Goal: Task Accomplishment & Management: Complete application form

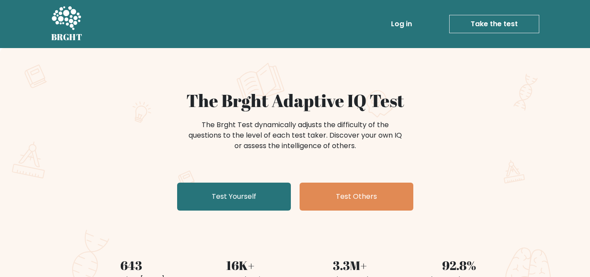
drag, startPoint x: 268, startPoint y: 212, endPoint x: 264, endPoint y: 200, distance: 12.9
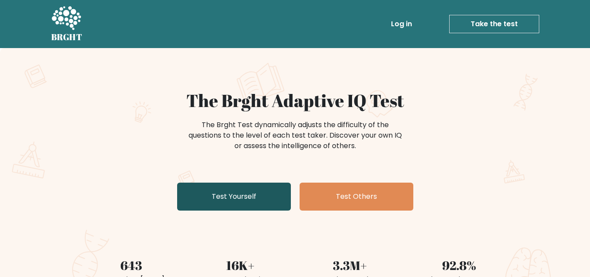
click at [268, 212] on div "The Brght Adaptive IQ Test The Brght Test dynamically adjusts the difficulty of…" at bounding box center [294, 152] width 437 height 124
click at [261, 192] on link "Test Yourself" at bounding box center [234, 197] width 114 height 28
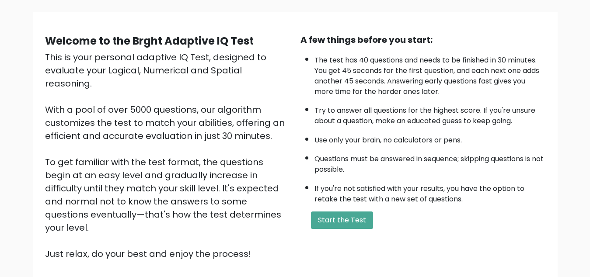
scroll to position [123, 0]
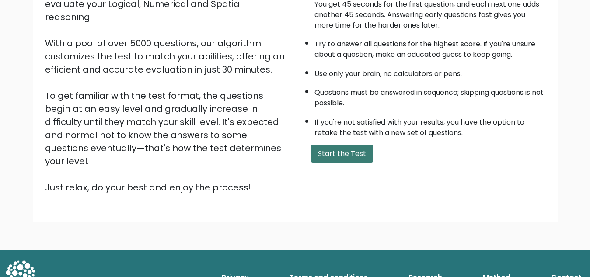
click at [323, 154] on button "Start the Test" at bounding box center [342, 153] width 62 height 17
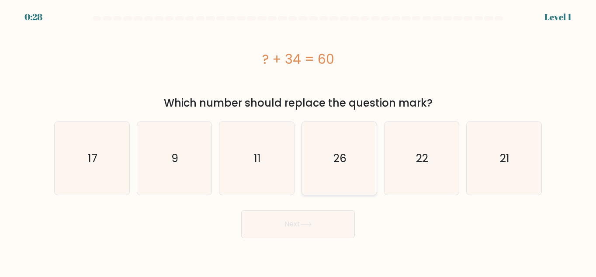
click at [323, 165] on icon "26" at bounding box center [339, 158] width 73 height 73
click at [298, 141] on input "d. 26" at bounding box center [298, 140] width 0 height 2
radio input "true"
click at [312, 236] on button "Next" at bounding box center [298, 224] width 114 height 28
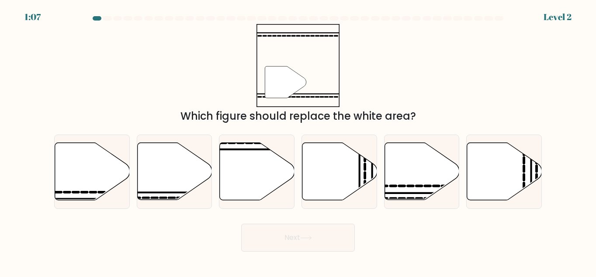
drag, startPoint x: 423, startPoint y: 181, endPoint x: 422, endPoint y: 258, distance: 77.4
click at [422, 258] on body "1:07 Level 2" at bounding box center [298, 138] width 596 height 277
click at [163, 176] on icon at bounding box center [174, 171] width 75 height 57
click at [298, 141] on input "b." at bounding box center [298, 140] width 0 height 2
radio input "true"
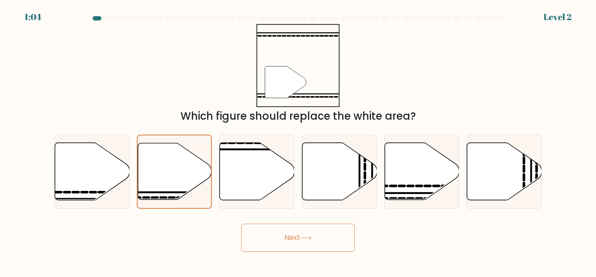
click at [296, 242] on button "Next" at bounding box center [298, 238] width 114 height 28
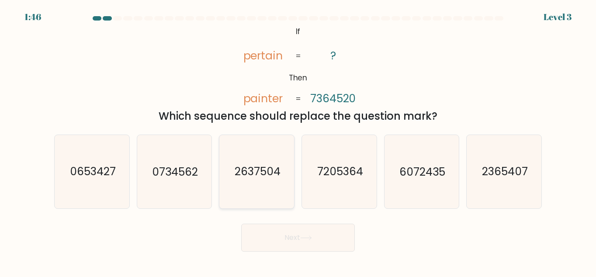
drag, startPoint x: 264, startPoint y: 179, endPoint x: 269, endPoint y: 191, distance: 13.6
click at [264, 179] on text "2637504" at bounding box center [258, 171] width 46 height 15
click at [298, 141] on input "c. 2637504" at bounding box center [298, 140] width 0 height 2
radio input "true"
click at [301, 235] on button "Next" at bounding box center [298, 238] width 114 height 28
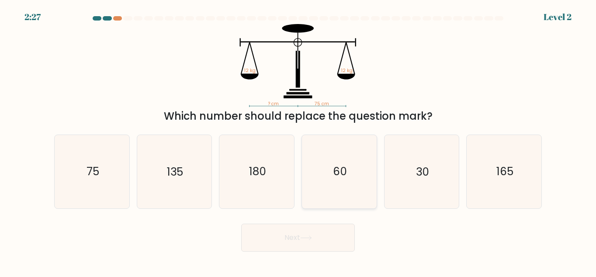
click at [341, 189] on icon "60" at bounding box center [339, 171] width 73 height 73
click at [298, 141] on input "d. 60" at bounding box center [298, 140] width 0 height 2
radio input "true"
click at [317, 234] on button "Next" at bounding box center [298, 238] width 114 height 28
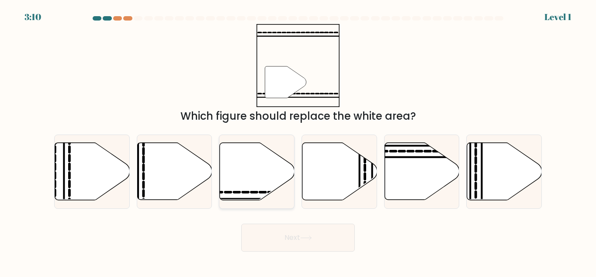
click at [276, 168] on icon at bounding box center [257, 171] width 75 height 57
click at [298, 141] on input "c." at bounding box center [298, 140] width 0 height 2
radio input "true"
click at [315, 244] on button "Next" at bounding box center [298, 238] width 114 height 28
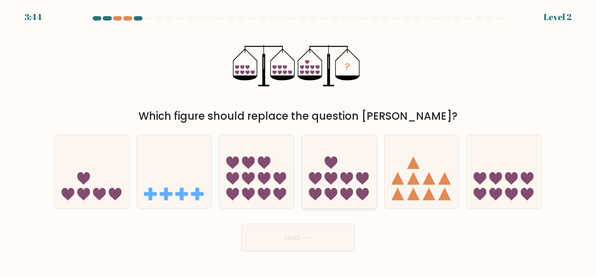
click at [354, 189] on icon at bounding box center [339, 172] width 75 height 62
click at [298, 141] on input "d." at bounding box center [298, 140] width 0 height 2
radio input "true"
click at [322, 241] on button "Next" at bounding box center [298, 238] width 114 height 28
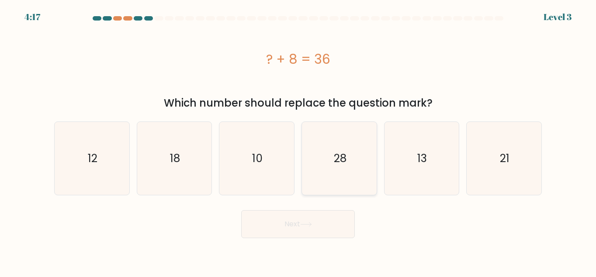
click at [339, 176] on icon "28" at bounding box center [339, 158] width 73 height 73
click at [298, 141] on input "d. 28" at bounding box center [298, 140] width 0 height 2
radio input "true"
click at [302, 229] on button "Next" at bounding box center [298, 224] width 114 height 28
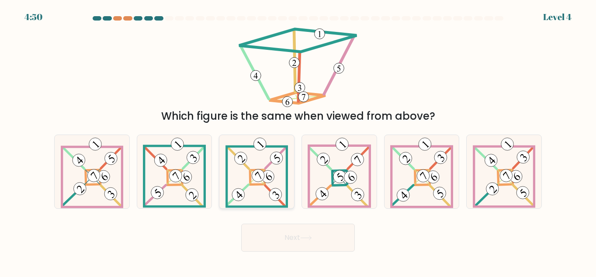
click at [278, 179] on icon at bounding box center [256, 171] width 62 height 73
click at [298, 141] on input "c." at bounding box center [298, 140] width 0 height 2
radio input "true"
click at [295, 241] on button "Next" at bounding box center [298, 238] width 114 height 28
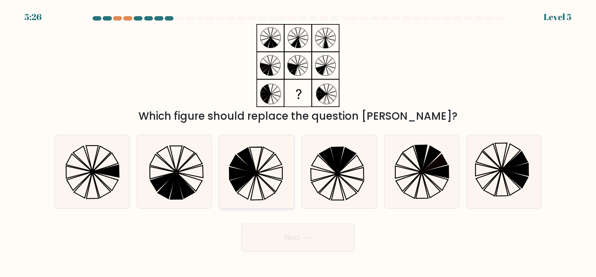
click at [281, 180] on icon at bounding box center [256, 171] width 73 height 73
click at [298, 141] on input "c." at bounding box center [298, 140] width 0 height 2
radio input "true"
click at [304, 234] on button "Next" at bounding box center [298, 238] width 114 height 28
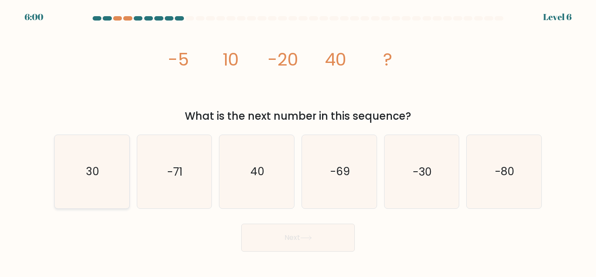
click at [114, 168] on icon "30" at bounding box center [92, 171] width 73 height 73
click at [298, 141] on input "a. 30" at bounding box center [298, 140] width 0 height 2
radio input "true"
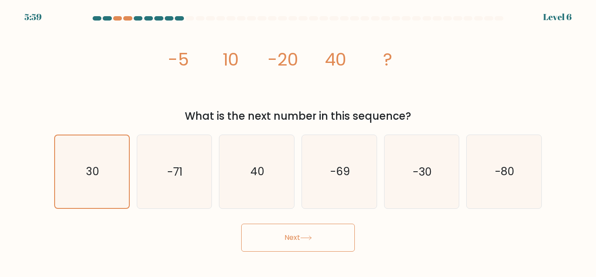
click at [270, 243] on button "Next" at bounding box center [298, 238] width 114 height 28
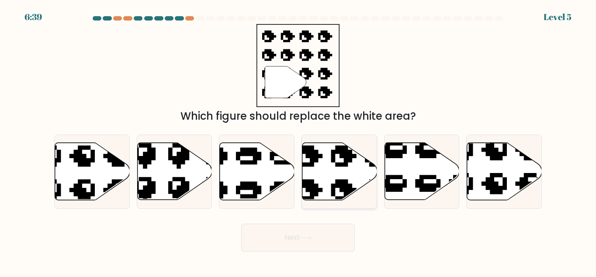
click at [315, 172] on icon at bounding box center [339, 171] width 75 height 57
click at [298, 141] on input "d." at bounding box center [298, 140] width 0 height 2
radio input "true"
click at [292, 231] on button "Next" at bounding box center [298, 238] width 114 height 28
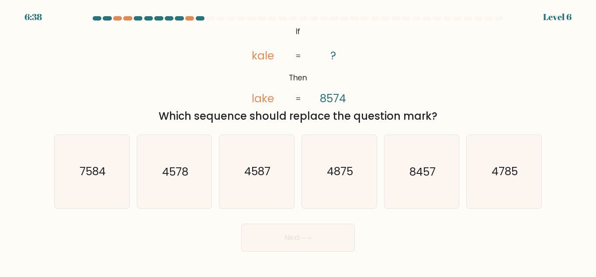
click at [294, 239] on button "Next" at bounding box center [298, 238] width 114 height 28
click at [181, 80] on div "@import url('https://fonts.googleapis.com/css?family=Abril+Fatface:400,100,100i…" at bounding box center [298, 74] width 498 height 100
click at [359, 181] on icon "4875" at bounding box center [339, 171] width 73 height 73
click at [298, 141] on input "d. 4875" at bounding box center [298, 140] width 0 height 2
radio input "true"
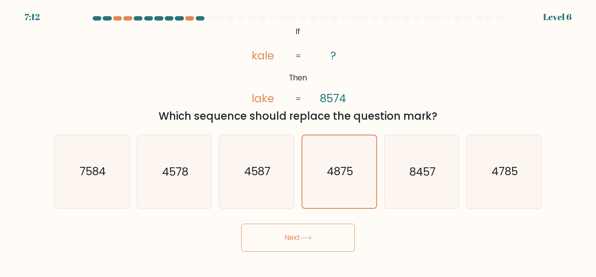
click at [333, 229] on button "Next" at bounding box center [298, 238] width 114 height 28
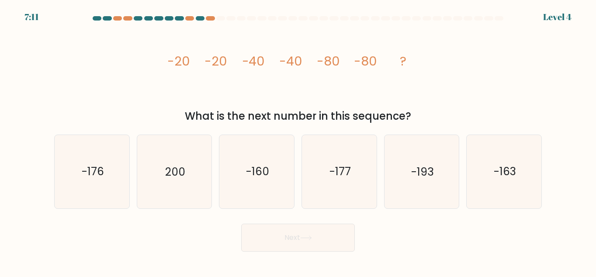
click at [329, 236] on button "Next" at bounding box center [298, 238] width 114 height 28
click at [440, 97] on div "image/svg+xml -20 -20 -40 -40 -80 -80 ? What is the next number in this sequenc…" at bounding box center [298, 74] width 498 height 100
click at [233, 160] on icon "-160" at bounding box center [256, 171] width 73 height 73
click at [298, 141] on input "c. -160" at bounding box center [298, 140] width 0 height 2
radio input "true"
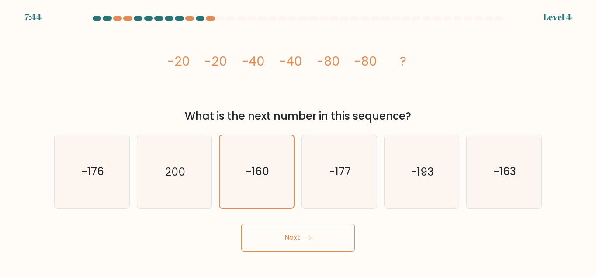
click at [286, 236] on button "Next" at bounding box center [298, 238] width 114 height 28
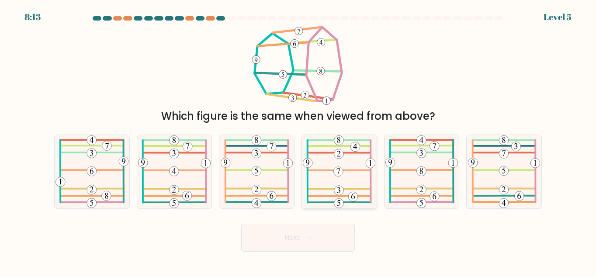
click at [354, 192] on icon at bounding box center [339, 171] width 73 height 73
click at [298, 141] on input "d." at bounding box center [298, 140] width 0 height 2
radio input "true"
click at [324, 243] on button "Next" at bounding box center [298, 238] width 114 height 28
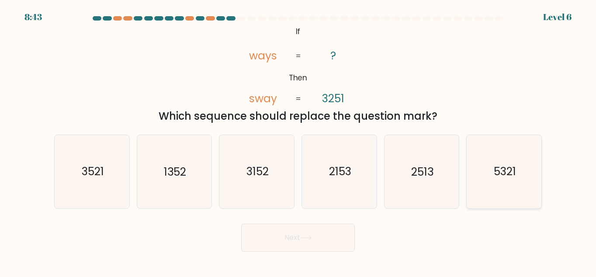
click at [506, 187] on icon "5321" at bounding box center [504, 171] width 73 height 73
click at [298, 141] on input "f. 5321" at bounding box center [298, 140] width 0 height 2
radio input "true"
click at [317, 230] on button "Next" at bounding box center [298, 238] width 114 height 28
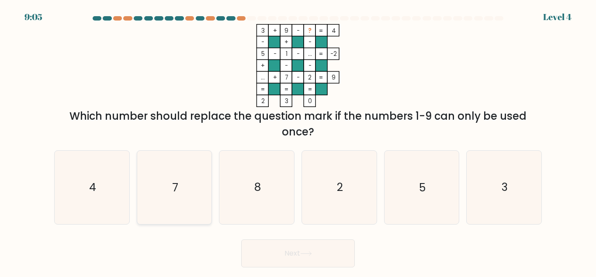
click at [163, 183] on icon "7" at bounding box center [174, 187] width 73 height 73
click at [298, 141] on input "b. 7" at bounding box center [298, 140] width 0 height 2
radio input "true"
click at [285, 260] on button "Next" at bounding box center [298, 253] width 114 height 28
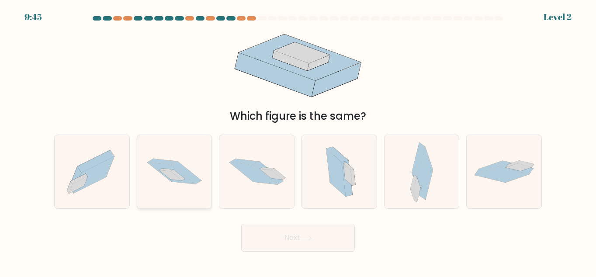
click at [194, 177] on icon at bounding box center [187, 173] width 30 height 23
click at [298, 141] on input "b." at bounding box center [298, 140] width 0 height 2
radio input "true"
click at [288, 243] on button "Next" at bounding box center [298, 238] width 114 height 28
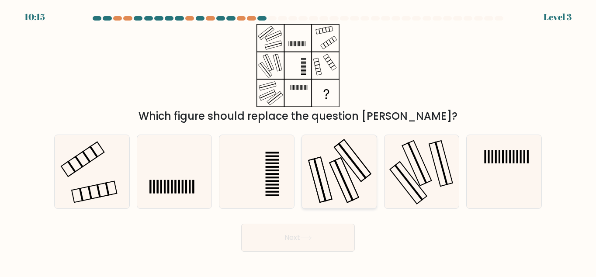
click at [322, 162] on rect at bounding box center [320, 179] width 23 height 45
click at [298, 141] on input "d." at bounding box center [298, 140] width 0 height 2
radio input "true"
click at [302, 237] on icon at bounding box center [306, 238] width 12 height 5
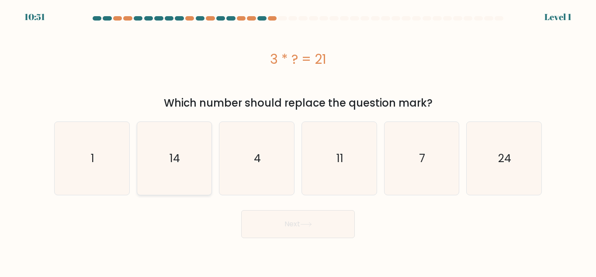
click at [188, 134] on icon "14" at bounding box center [174, 158] width 73 height 73
click at [298, 139] on input "b. 14" at bounding box center [298, 140] width 0 height 2
radio input "true"
click at [297, 210] on button "Next" at bounding box center [298, 224] width 114 height 28
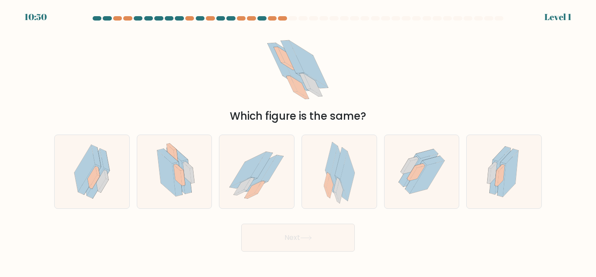
click at [308, 227] on button "Next" at bounding box center [298, 238] width 114 height 28
click at [437, 227] on div "Next" at bounding box center [298, 235] width 498 height 32
click at [196, 164] on icon at bounding box center [175, 171] width 52 height 73
click at [298, 141] on input "b." at bounding box center [298, 140] width 0 height 2
radio input "true"
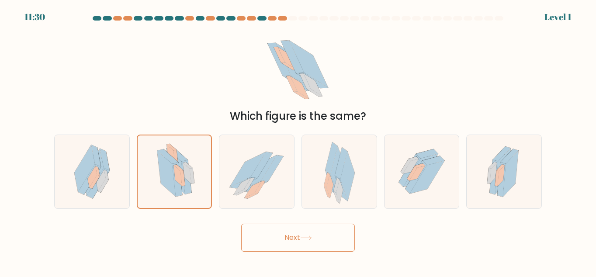
click at [343, 234] on button "Next" at bounding box center [298, 238] width 114 height 28
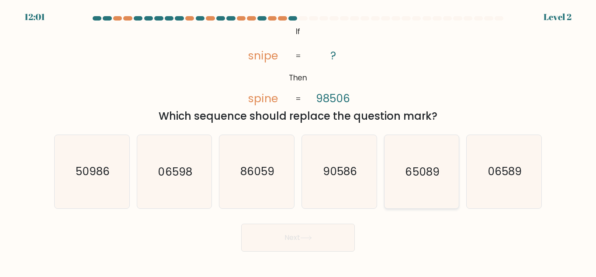
click at [434, 174] on text "65089" at bounding box center [423, 171] width 34 height 15
click at [298, 141] on input "e. 65089" at bounding box center [298, 140] width 0 height 2
radio input "true"
click at [316, 240] on button "Next" at bounding box center [298, 238] width 114 height 28
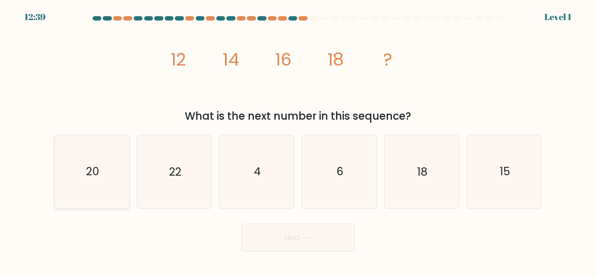
click at [111, 175] on icon "20" at bounding box center [92, 171] width 73 height 73
click at [298, 141] on input "a. 20" at bounding box center [298, 140] width 0 height 2
radio input "true"
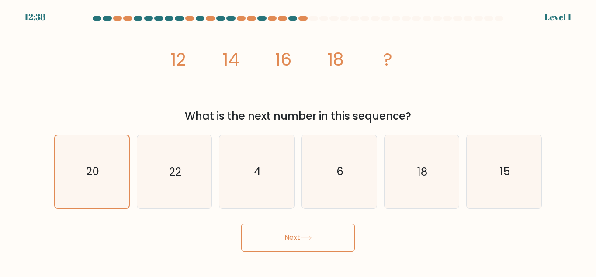
click at [296, 244] on button "Next" at bounding box center [298, 238] width 114 height 28
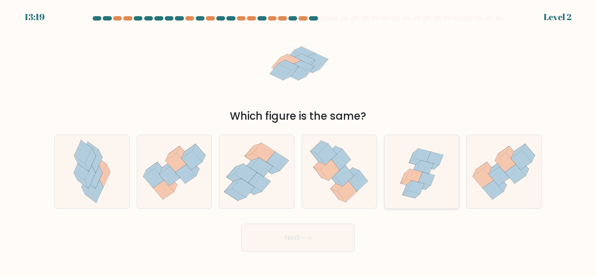
click at [433, 178] on icon at bounding box center [426, 178] width 17 height 13
click at [298, 141] on input "e." at bounding box center [298, 140] width 0 height 2
radio input "true"
click at [317, 243] on button "Next" at bounding box center [298, 238] width 114 height 28
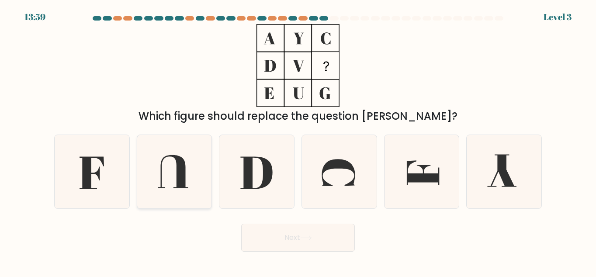
click at [141, 159] on icon at bounding box center [174, 171] width 73 height 73
click at [298, 141] on input "b." at bounding box center [298, 140] width 0 height 2
radio input "true"
click at [107, 184] on icon at bounding box center [92, 171] width 73 height 73
click at [298, 141] on input "a." at bounding box center [298, 140] width 0 height 2
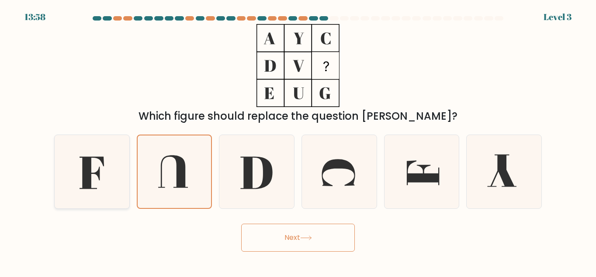
radio input "true"
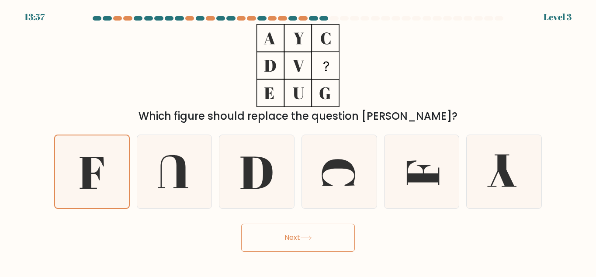
click at [279, 231] on button "Next" at bounding box center [298, 238] width 114 height 28
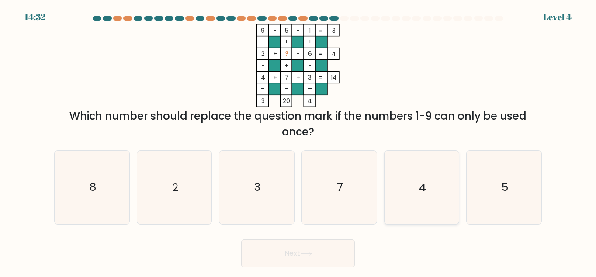
click at [402, 160] on icon "4" at bounding box center [421, 187] width 73 height 73
click at [298, 141] on input "e. 4" at bounding box center [298, 140] width 0 height 2
radio input "true"
click at [312, 250] on button "Next" at bounding box center [298, 253] width 114 height 28
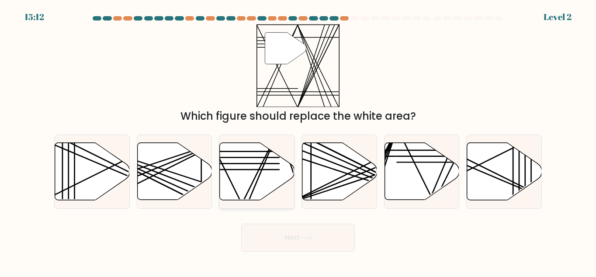
click at [268, 177] on icon at bounding box center [257, 171] width 75 height 57
click at [298, 141] on input "c." at bounding box center [298, 140] width 0 height 2
radio input "true"
click at [296, 231] on button "Next" at bounding box center [298, 238] width 114 height 28
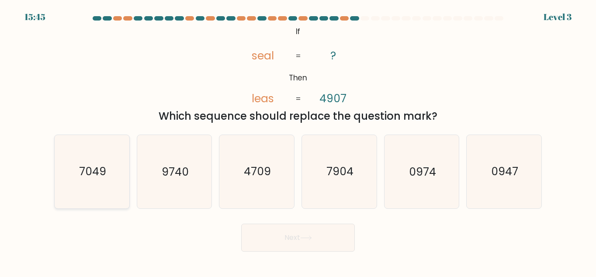
click at [87, 164] on icon "7049" at bounding box center [92, 171] width 73 height 73
click at [298, 141] on input "a. 7049" at bounding box center [298, 140] width 0 height 2
radio input "true"
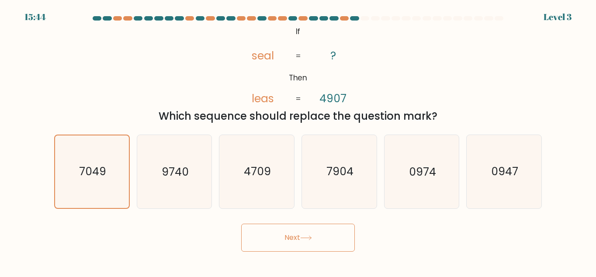
click at [274, 233] on button "Next" at bounding box center [298, 238] width 114 height 28
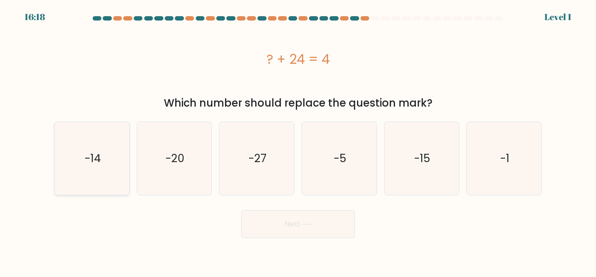
click at [105, 170] on icon "-14" at bounding box center [92, 158] width 73 height 73
click at [298, 141] on input "a. -14" at bounding box center [298, 140] width 0 height 2
radio input "true"
click at [300, 223] on button "Next" at bounding box center [298, 224] width 114 height 28
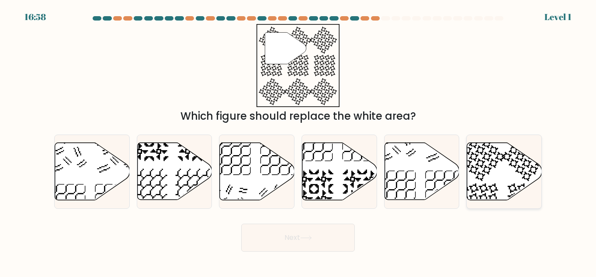
click at [480, 170] on icon at bounding box center [504, 171] width 75 height 57
click at [298, 141] on input "f." at bounding box center [298, 140] width 0 height 2
radio input "true"
click at [321, 233] on button "Next" at bounding box center [298, 238] width 114 height 28
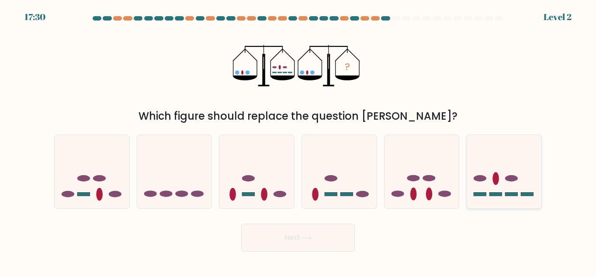
click at [533, 164] on icon at bounding box center [504, 172] width 75 height 62
click at [298, 141] on input "f." at bounding box center [298, 140] width 0 height 2
radio input "true"
click at [338, 231] on button "Next" at bounding box center [298, 238] width 114 height 28
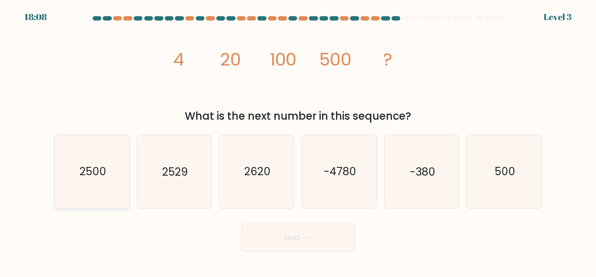
click at [119, 159] on icon "2500" at bounding box center [92, 171] width 73 height 73
click at [298, 141] on input "a. 2500" at bounding box center [298, 140] width 0 height 2
radio input "true"
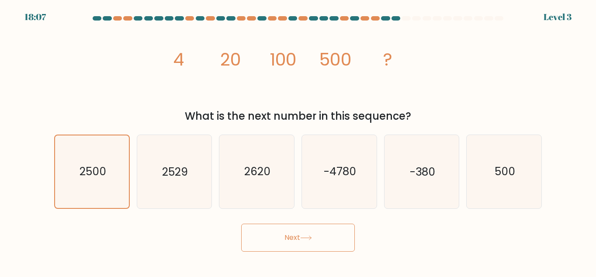
click at [305, 239] on icon at bounding box center [306, 238] width 12 height 5
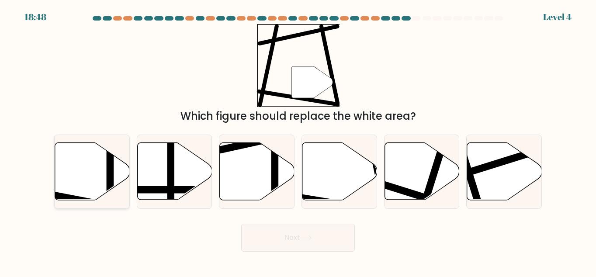
click at [86, 180] on icon at bounding box center [92, 171] width 75 height 57
click at [298, 141] on input "a." at bounding box center [298, 140] width 0 height 2
radio input "true"
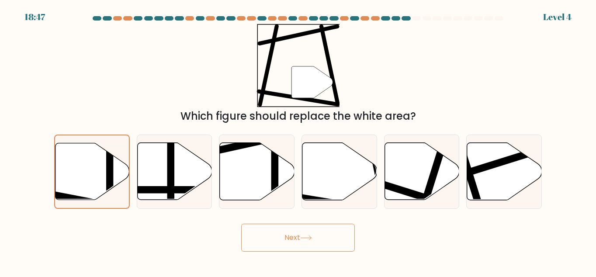
click at [272, 236] on button "Next" at bounding box center [298, 238] width 114 height 28
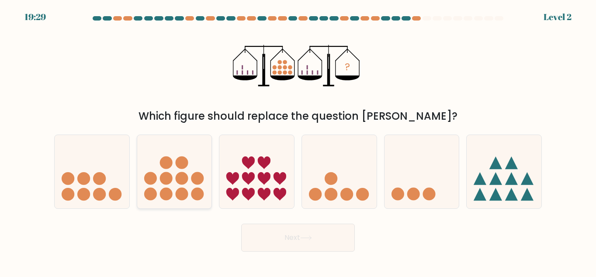
click at [194, 186] on icon at bounding box center [174, 172] width 75 height 62
click at [298, 141] on input "b." at bounding box center [298, 140] width 0 height 2
radio input "true"
click at [281, 237] on button "Next" at bounding box center [298, 238] width 114 height 28
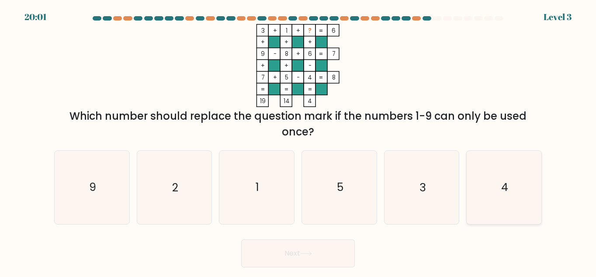
click at [496, 181] on icon "4" at bounding box center [504, 187] width 73 height 73
click at [298, 141] on input "f. 4" at bounding box center [298, 140] width 0 height 2
radio input "true"
click at [339, 246] on button "Next" at bounding box center [298, 253] width 114 height 28
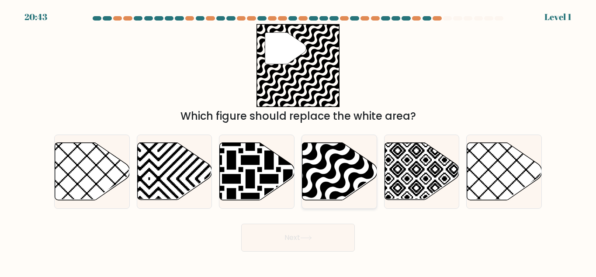
click at [339, 170] on icon at bounding box center [362, 203] width 150 height 150
click at [298, 141] on input "d." at bounding box center [298, 140] width 0 height 2
radio input "true"
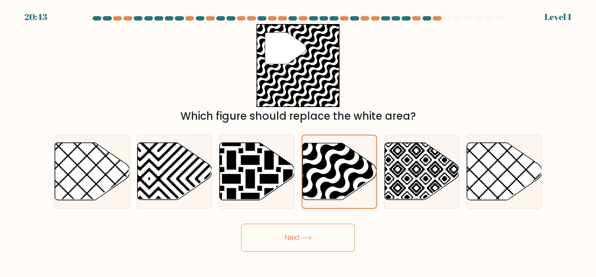
click at [336, 238] on button "Next" at bounding box center [298, 238] width 114 height 28
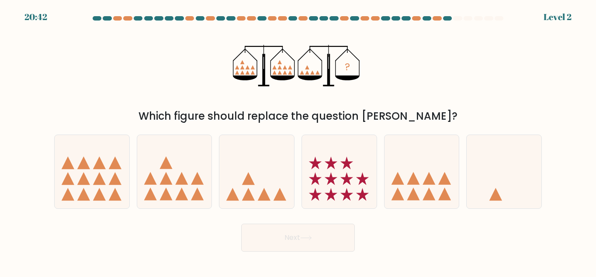
click at [336, 229] on button "Next" at bounding box center [298, 238] width 114 height 28
click at [371, 244] on div "Next" at bounding box center [298, 235] width 498 height 32
click at [277, 181] on icon at bounding box center [256, 172] width 75 height 62
click at [298, 141] on input "c." at bounding box center [298, 140] width 0 height 2
radio input "true"
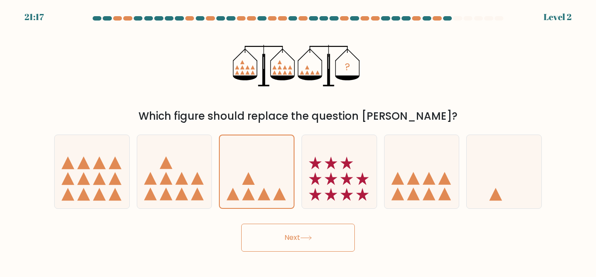
click at [309, 237] on icon at bounding box center [306, 238] width 12 height 5
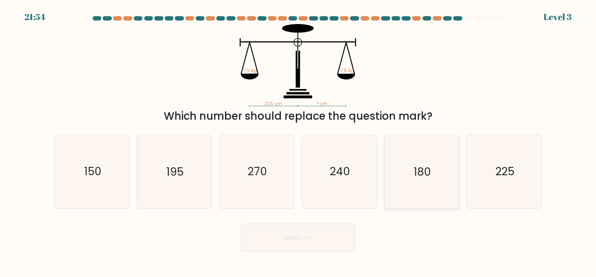
click at [459, 161] on div "180" at bounding box center [422, 172] width 76 height 74
click at [298, 141] on input "e. 180" at bounding box center [298, 140] width 0 height 2
radio input "true"
click at [513, 174] on text "225" at bounding box center [505, 171] width 19 height 15
click at [298, 141] on input "f. 225" at bounding box center [298, 140] width 0 height 2
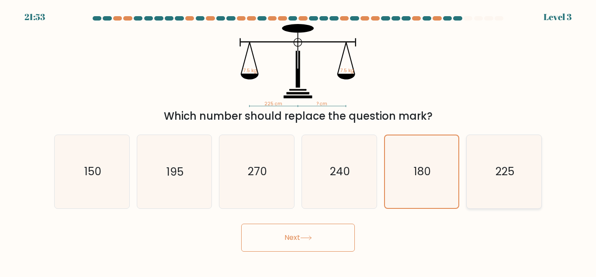
radio input "true"
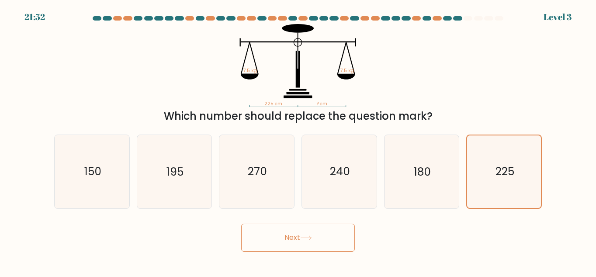
click at [334, 240] on button "Next" at bounding box center [298, 238] width 114 height 28
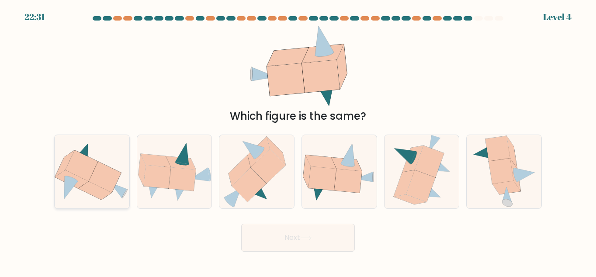
click at [62, 174] on icon at bounding box center [71, 179] width 33 height 18
click at [298, 141] on input "a." at bounding box center [298, 140] width 0 height 2
radio input "true"
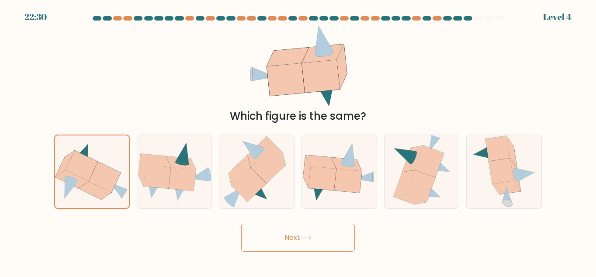
click at [313, 230] on button "Next" at bounding box center [298, 238] width 114 height 28
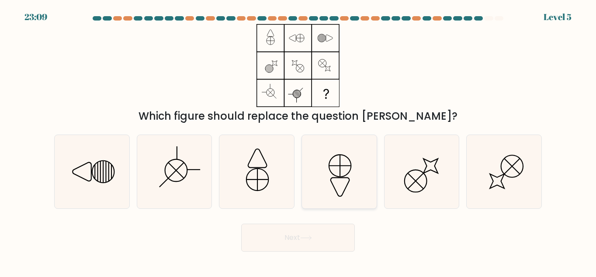
click at [342, 160] on icon at bounding box center [339, 171] width 73 height 73
click at [298, 141] on input "d." at bounding box center [298, 140] width 0 height 2
radio input "true"
click at [350, 246] on button "Next" at bounding box center [298, 238] width 114 height 28
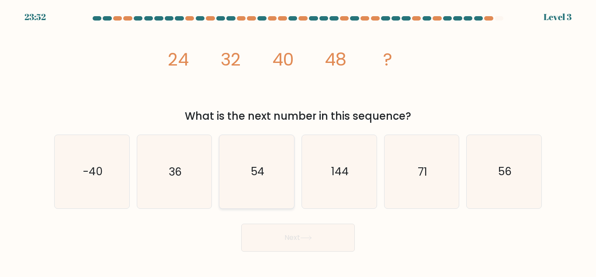
click at [264, 180] on icon "54" at bounding box center [256, 171] width 73 height 73
click at [298, 141] on input "c. 54" at bounding box center [298, 140] width 0 height 2
radio input "true"
click at [302, 239] on icon at bounding box center [306, 238] width 12 height 5
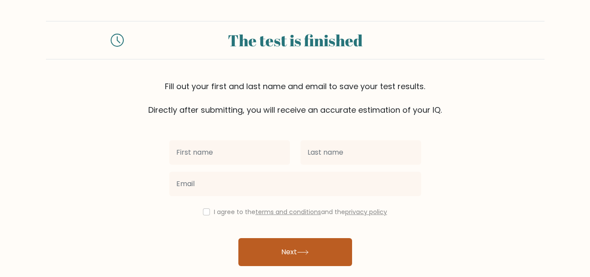
click at [304, 249] on button "Next" at bounding box center [295, 252] width 114 height 28
